Goal: Check status: Check status

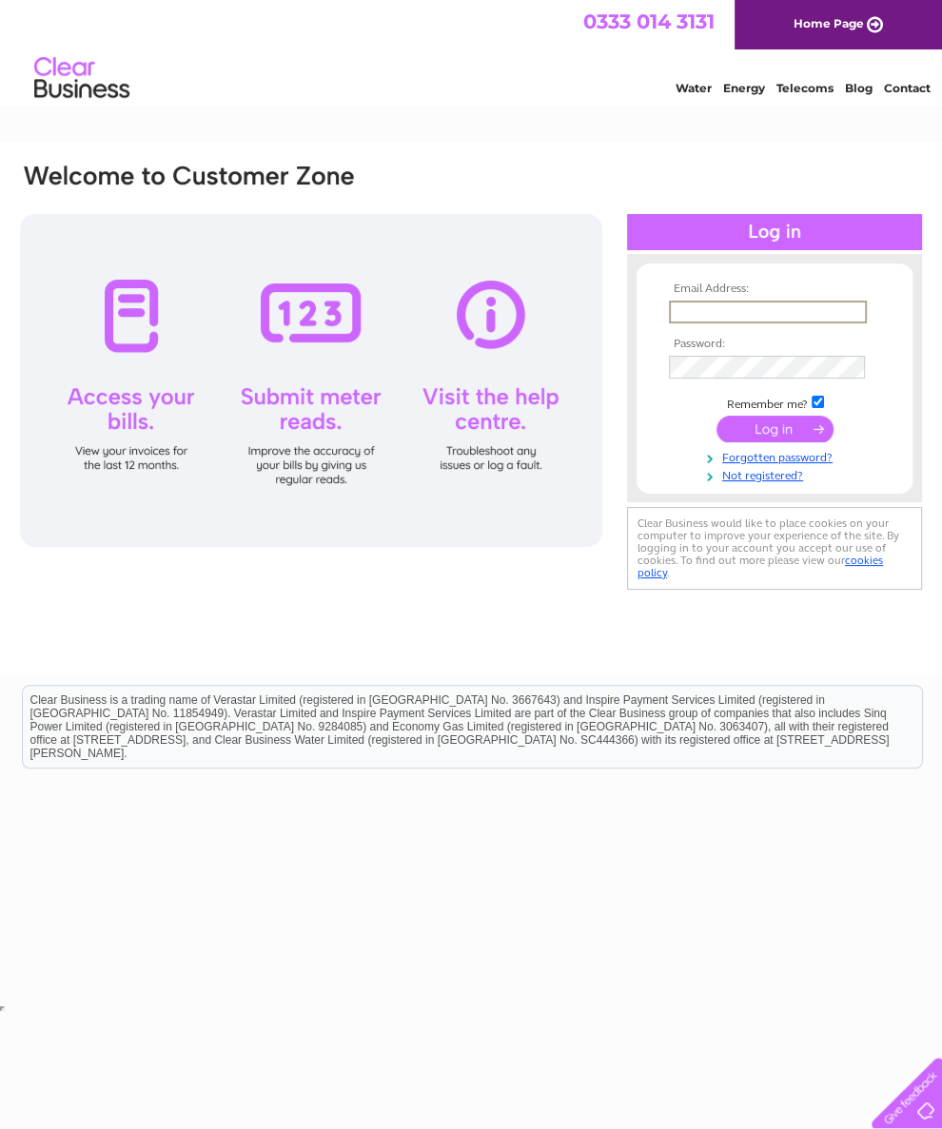
type input "Edwardmuno1@aol.com"
click at [774, 436] on input "submit" at bounding box center [774, 427] width 117 height 27
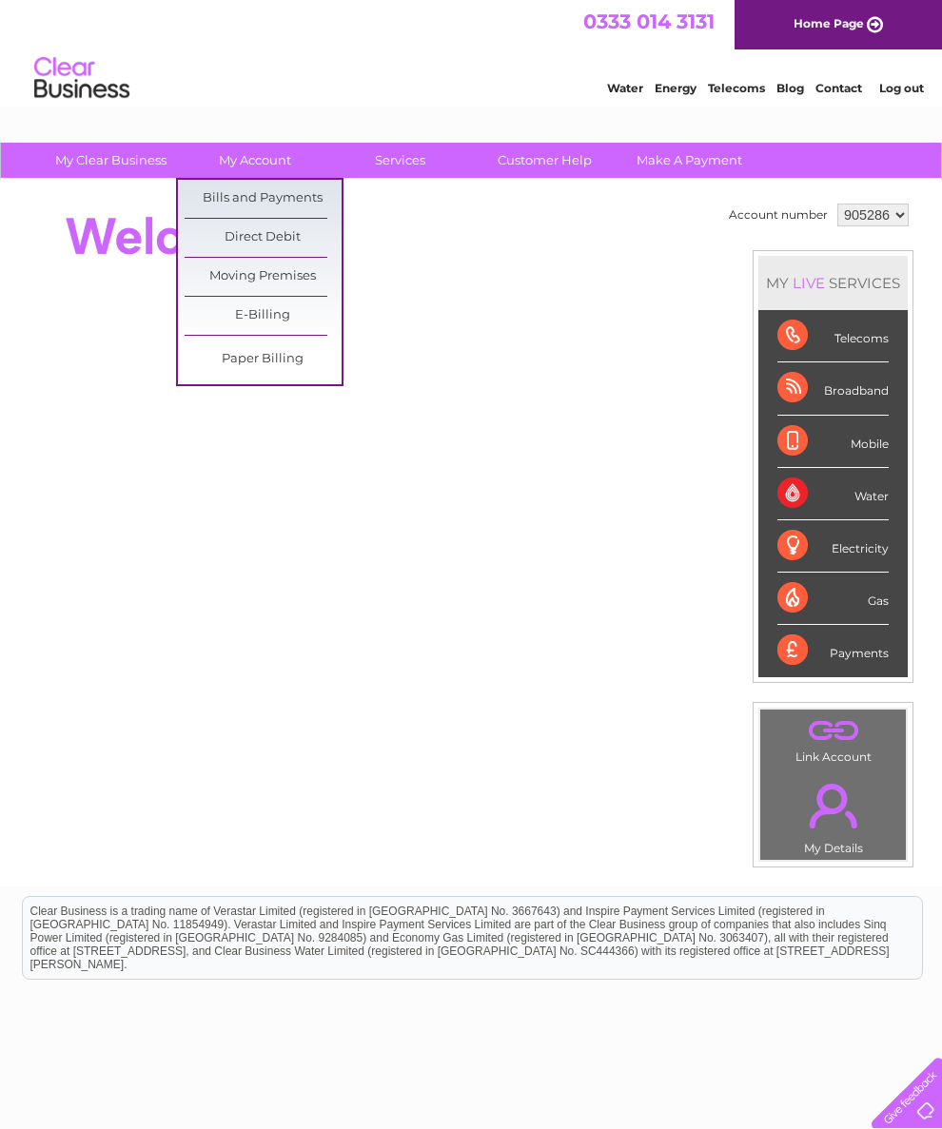
click at [300, 197] on link "Bills and Payments" at bounding box center [263, 199] width 157 height 38
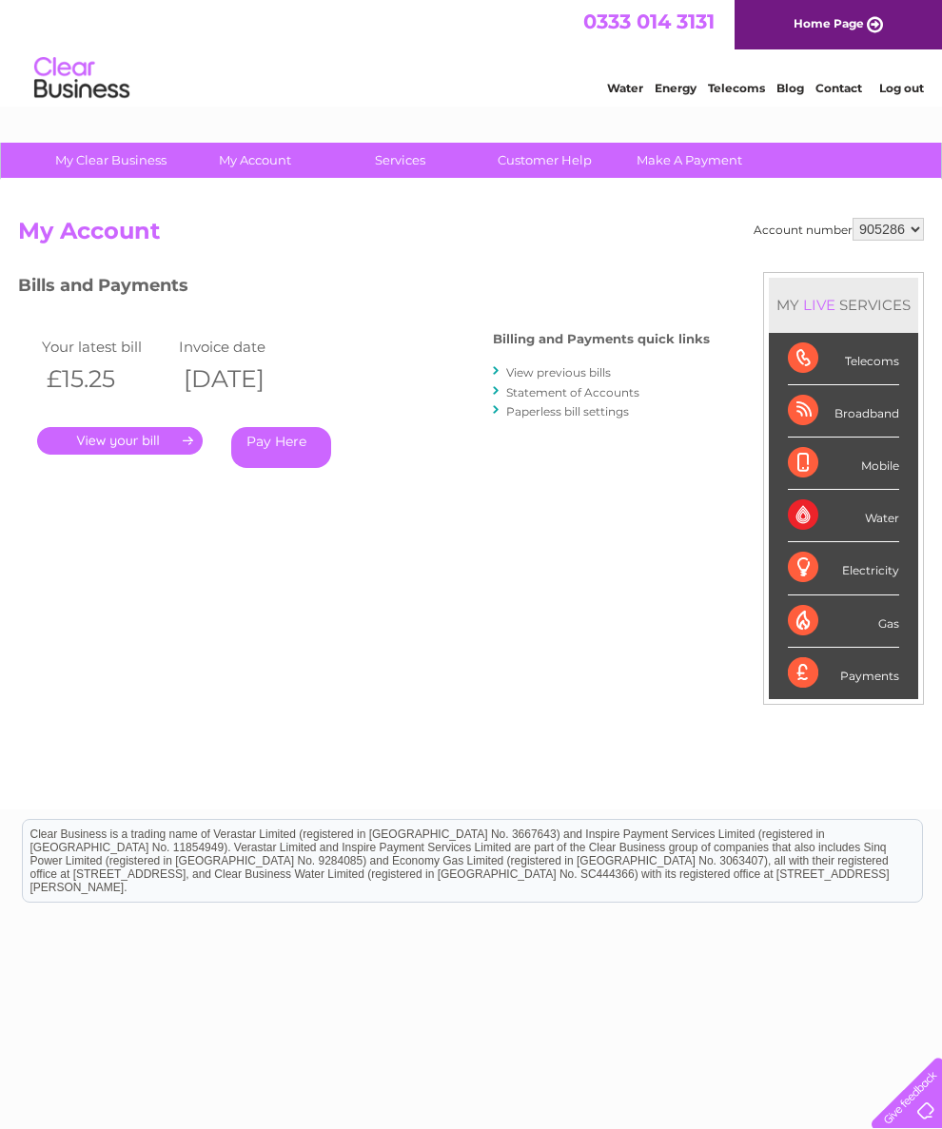
click at [523, 367] on link "View previous bills" at bounding box center [558, 372] width 105 height 14
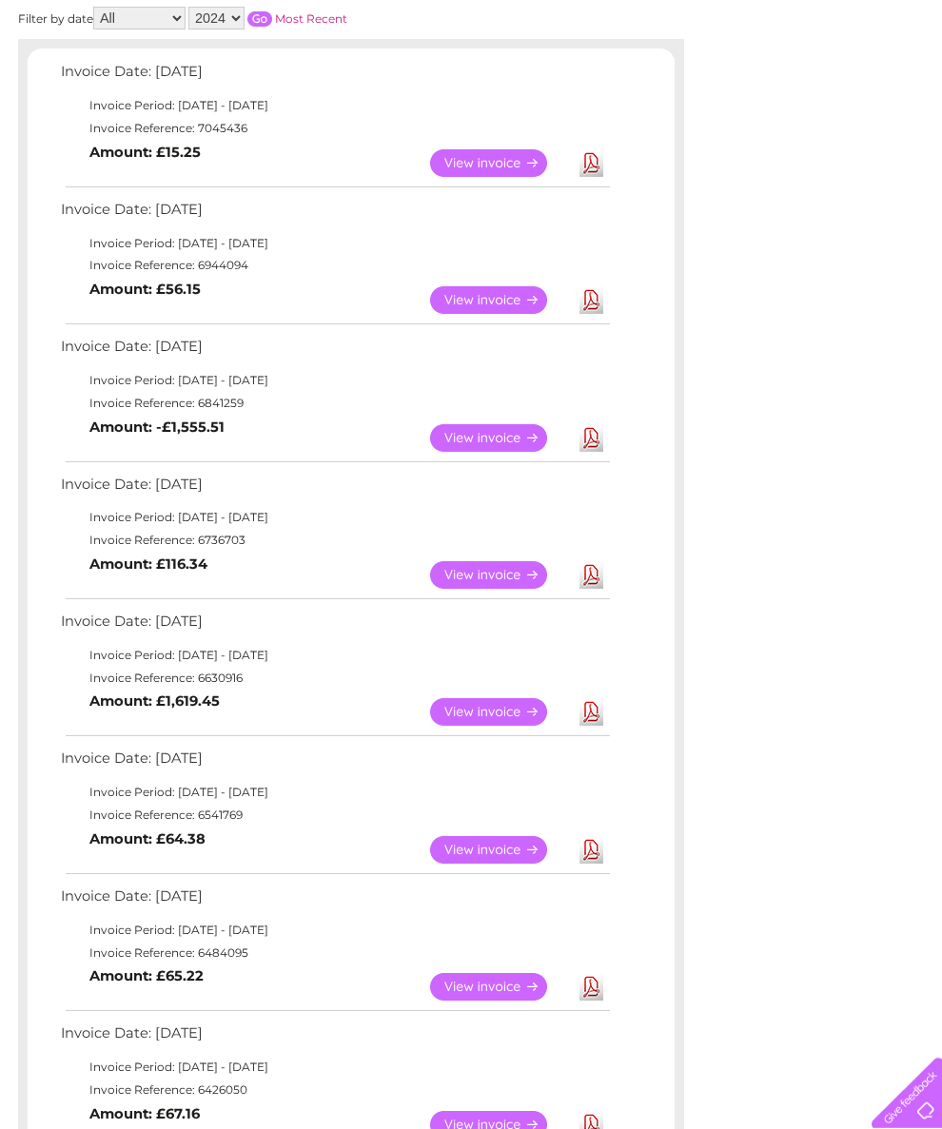
scroll to position [316, 0]
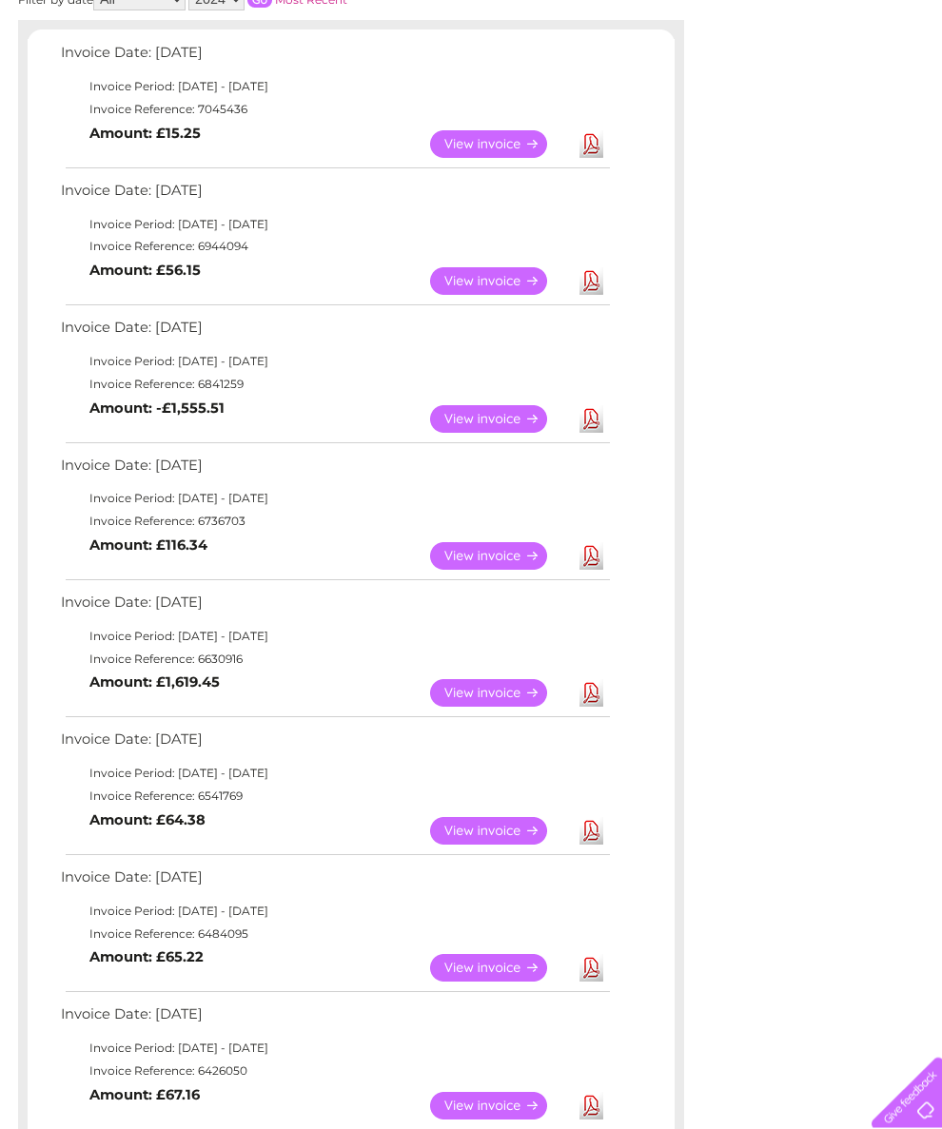
click at [505, 708] on link "View" at bounding box center [500, 694] width 140 height 28
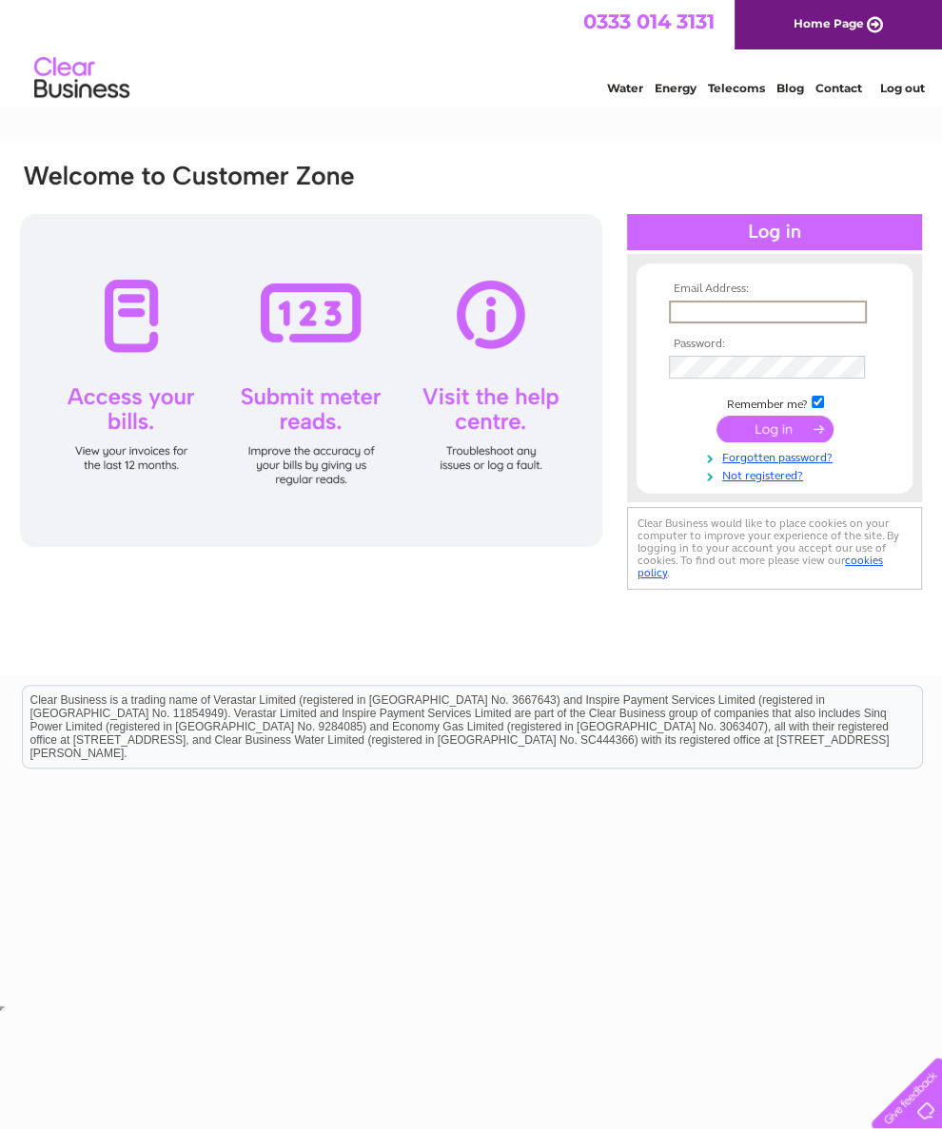
click at [718, 312] on input "text" at bounding box center [768, 312] width 198 height 23
click at [523, 607] on div "Email Address: Password:" at bounding box center [471, 409] width 942 height 533
click at [703, 302] on input "text" at bounding box center [767, 311] width 196 height 21
type input "Edwardmuno1@aol.com"
click at [886, 1102] on div at bounding box center [903, 1089] width 78 height 78
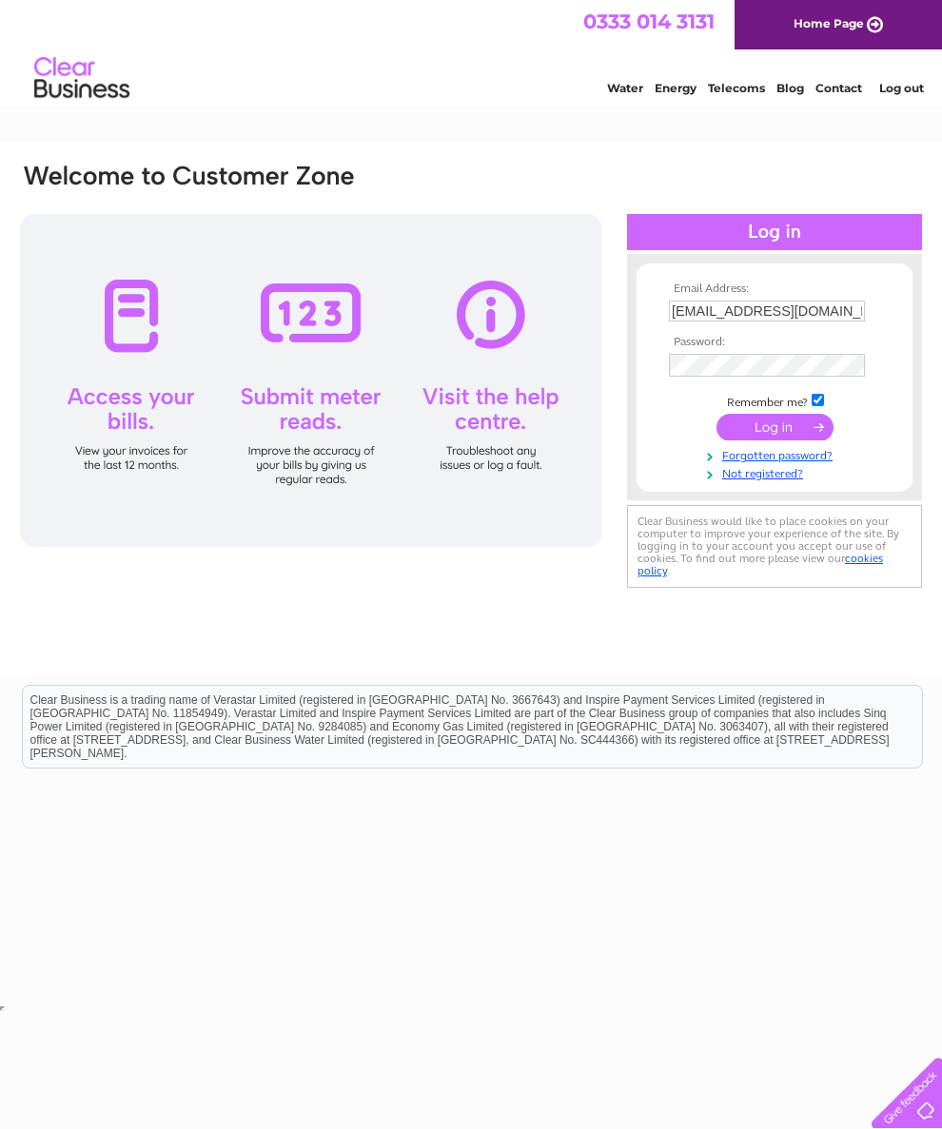
click at [802, 436] on input "submit" at bounding box center [774, 427] width 117 height 27
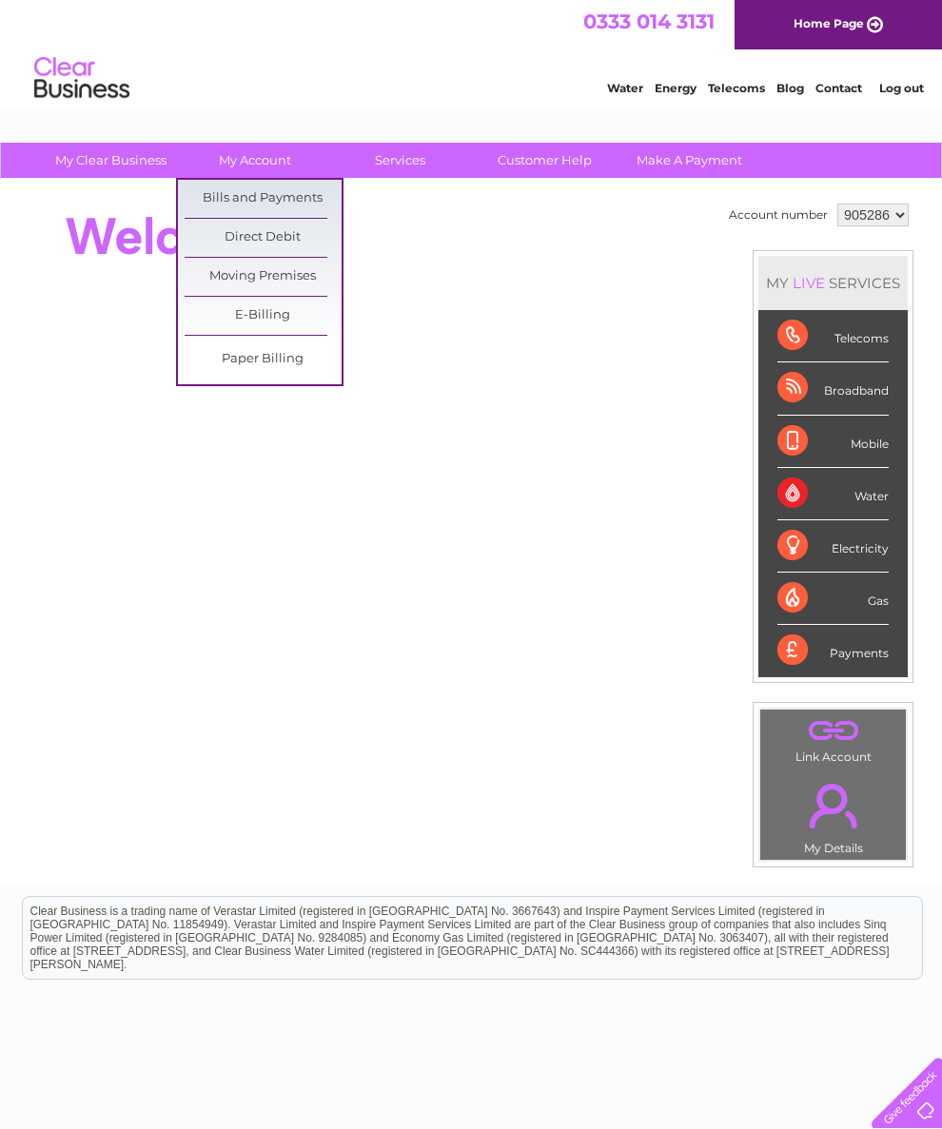
click at [302, 201] on link "Bills and Payments" at bounding box center [263, 199] width 157 height 38
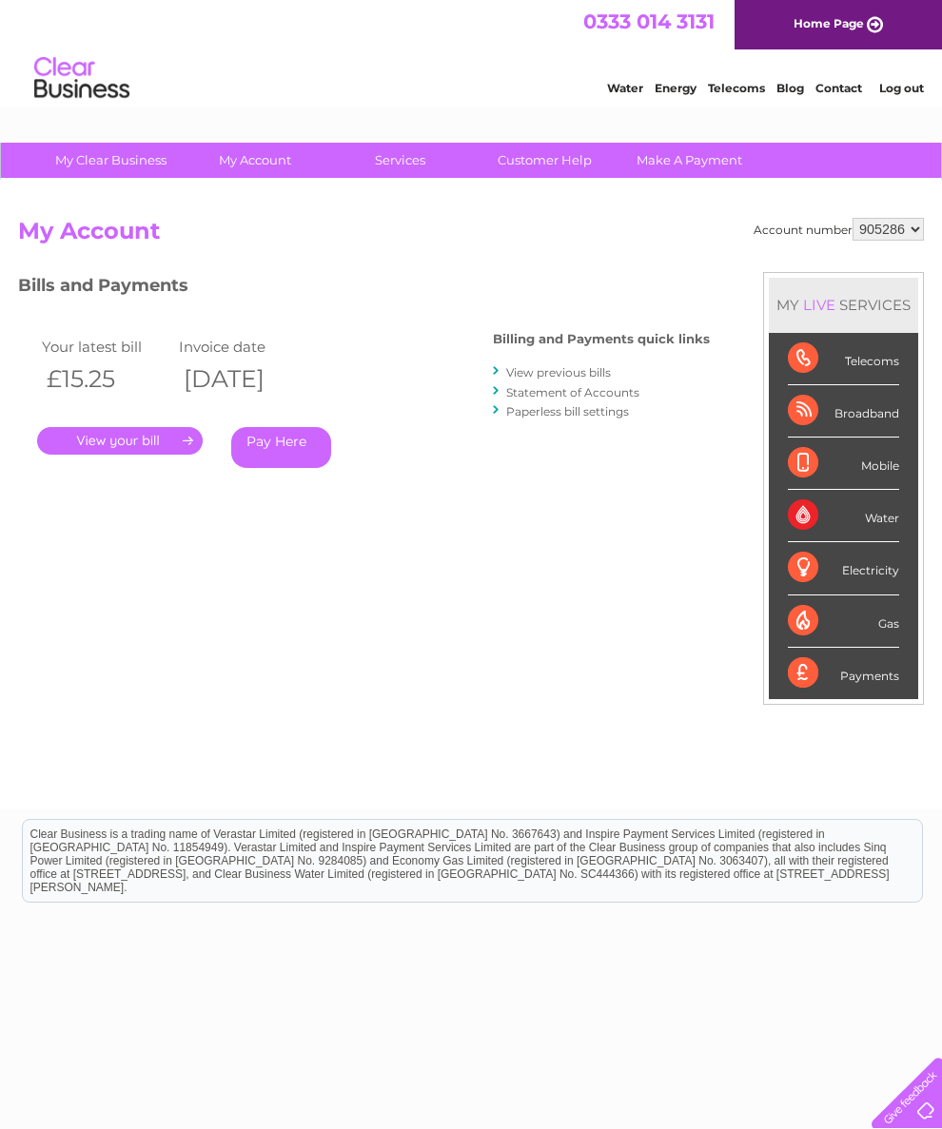
click at [160, 445] on link "." at bounding box center [119, 441] width 165 height 28
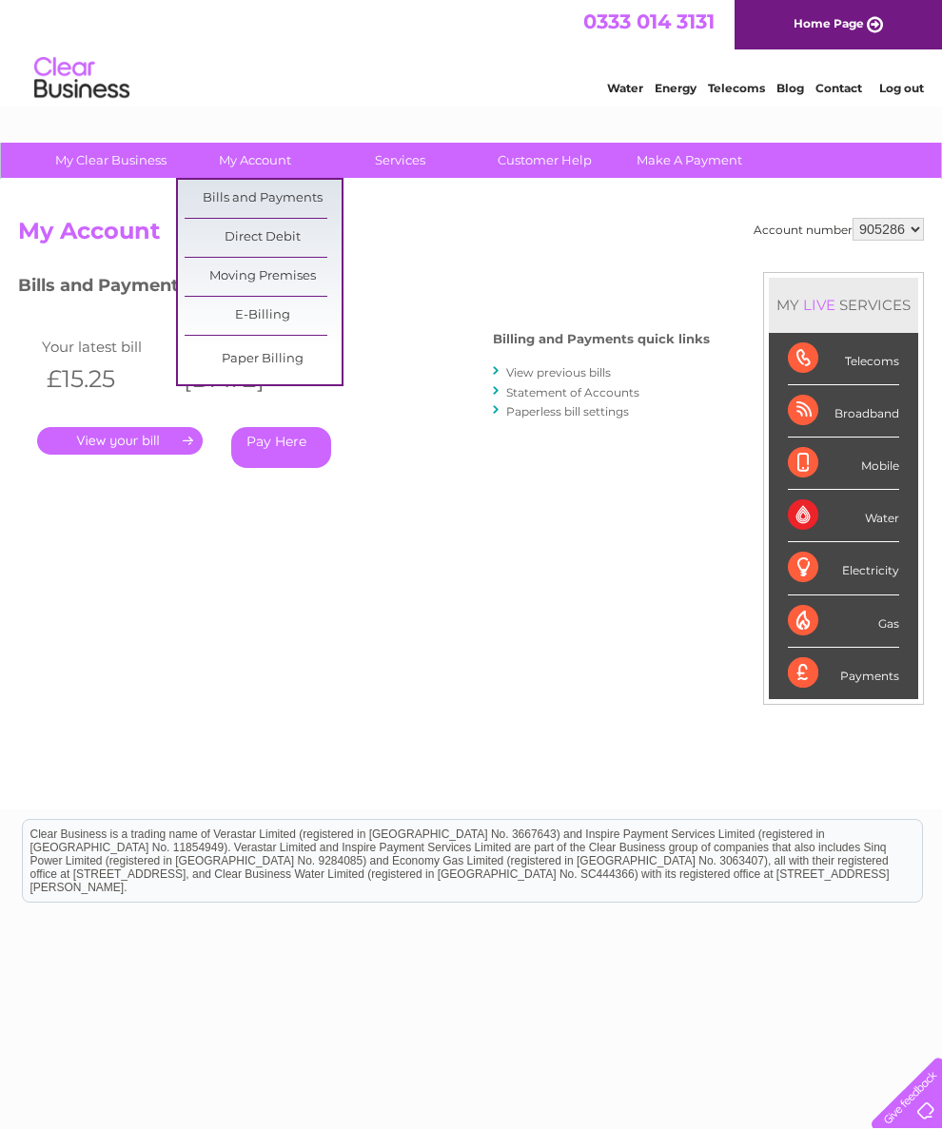
click at [290, 193] on link "Bills and Payments" at bounding box center [263, 199] width 157 height 38
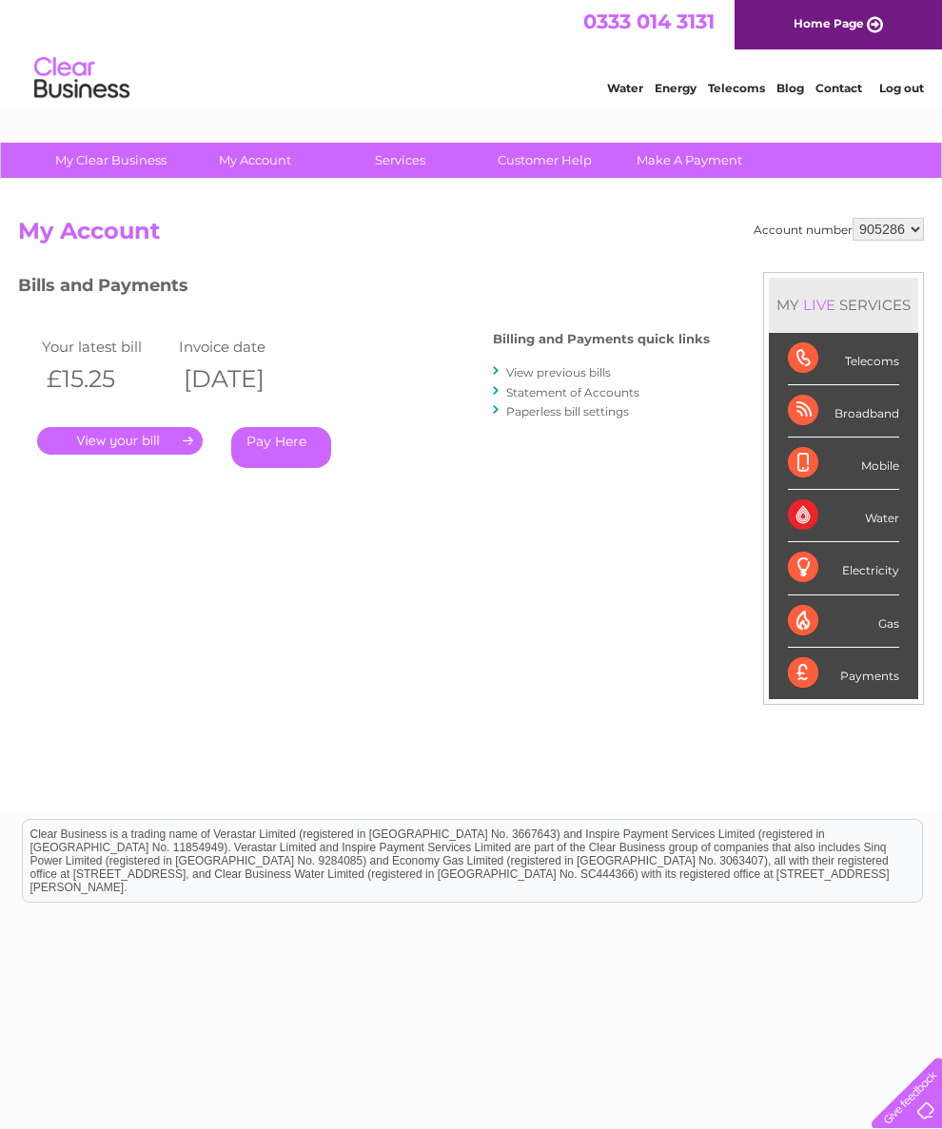
click at [571, 365] on link "View previous bills" at bounding box center [558, 372] width 105 height 14
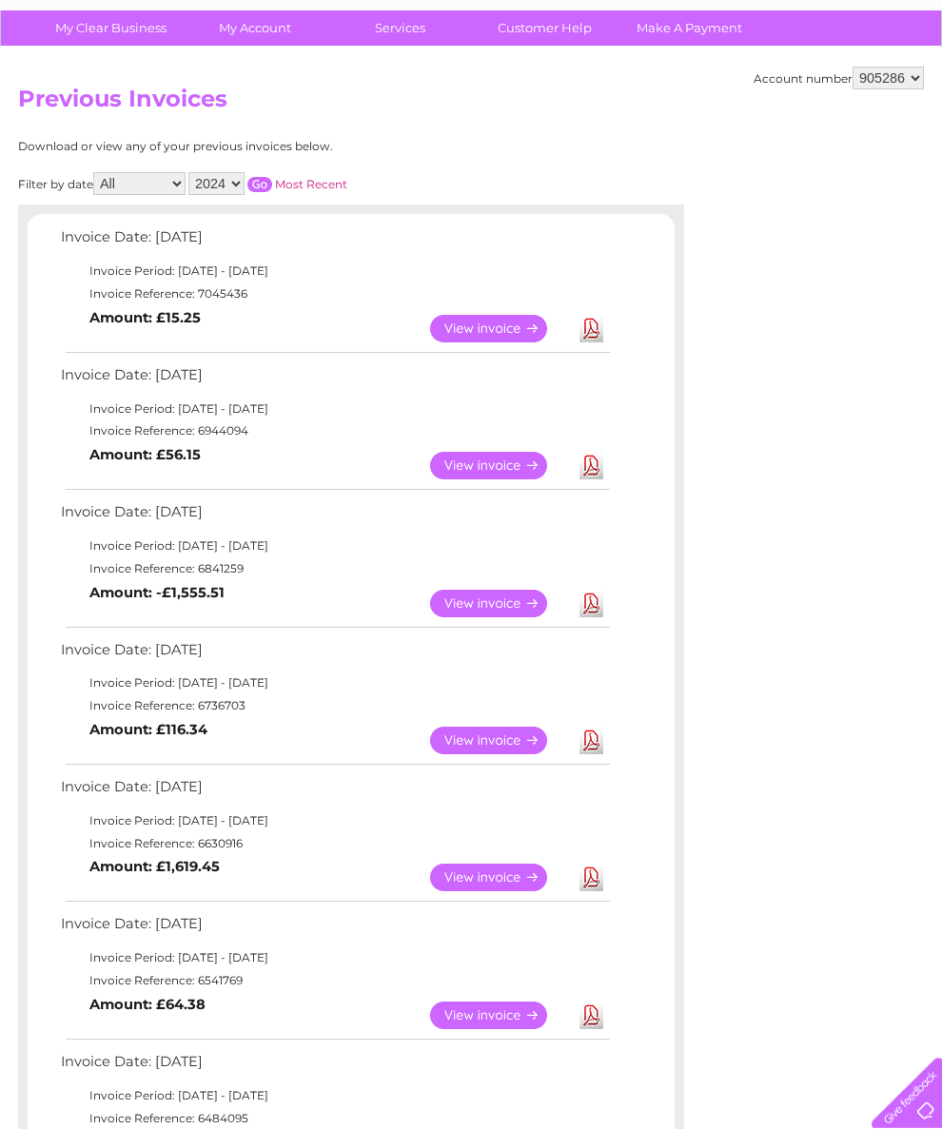
scroll to position [133, 0]
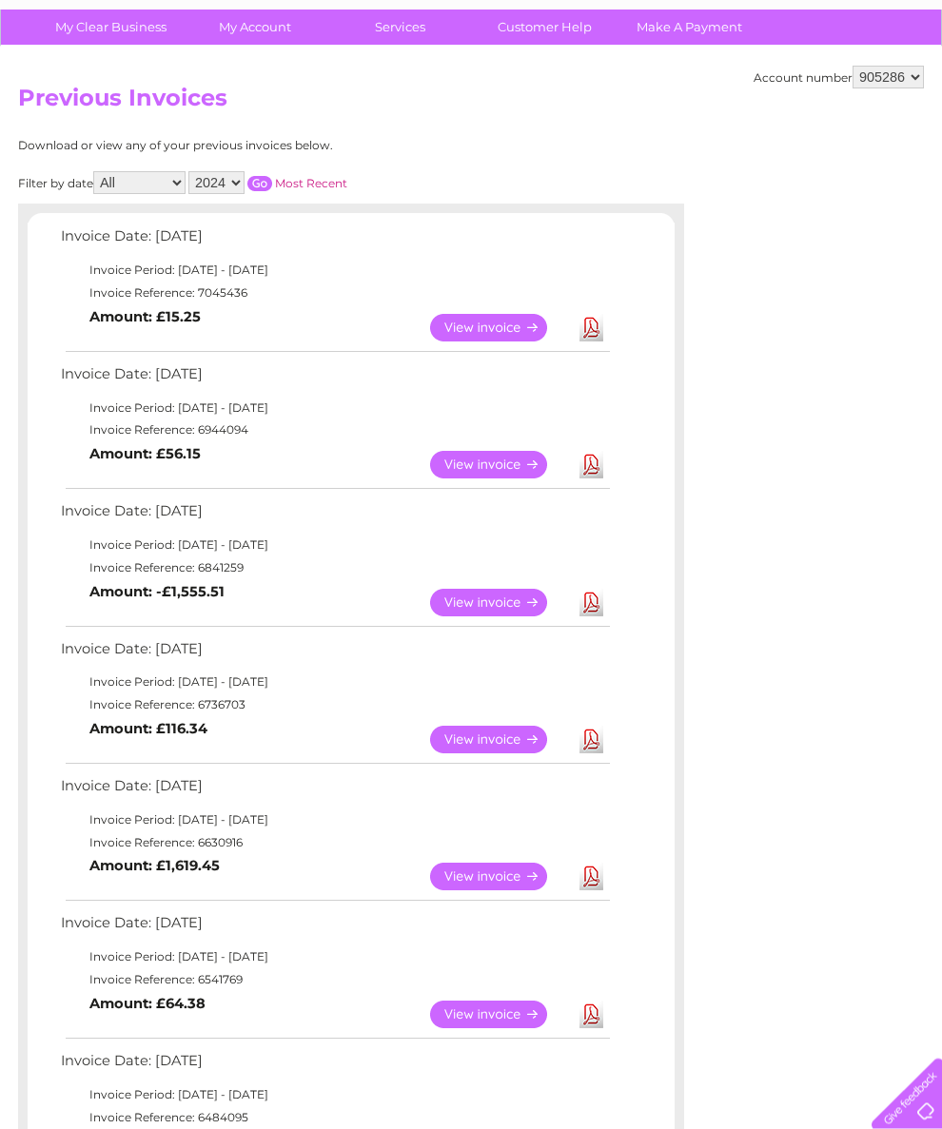
click at [502, 475] on link "View" at bounding box center [500, 465] width 140 height 28
